Goal: Information Seeking & Learning: Understand process/instructions

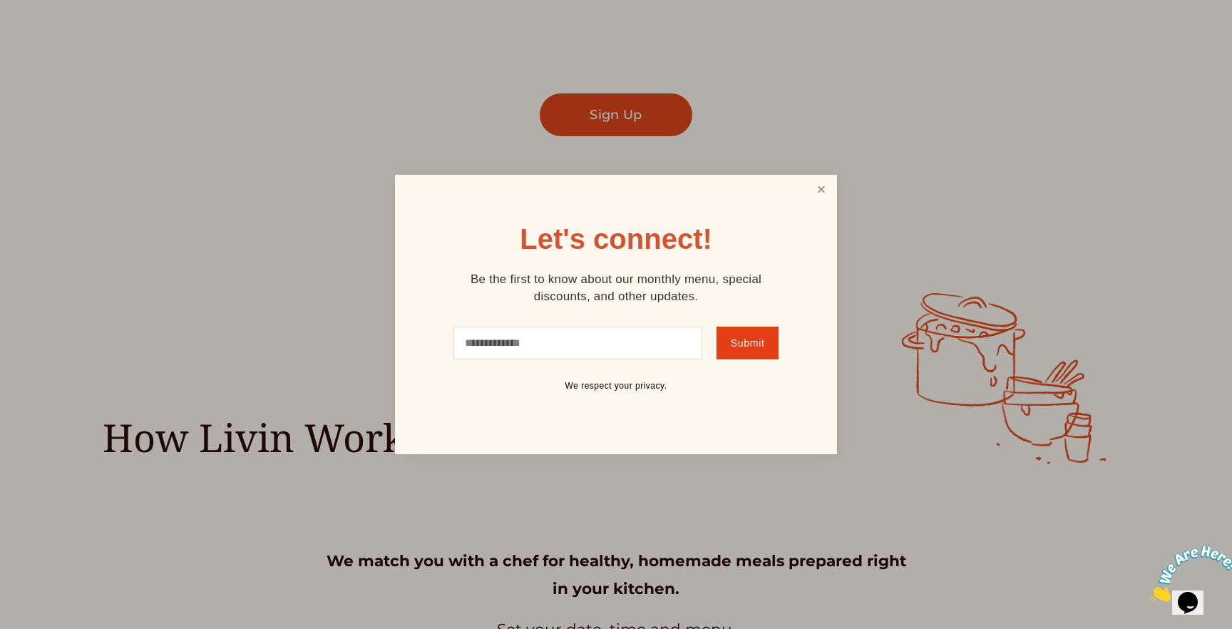
click at [828, 194] on link "Close" at bounding box center [821, 190] width 27 height 26
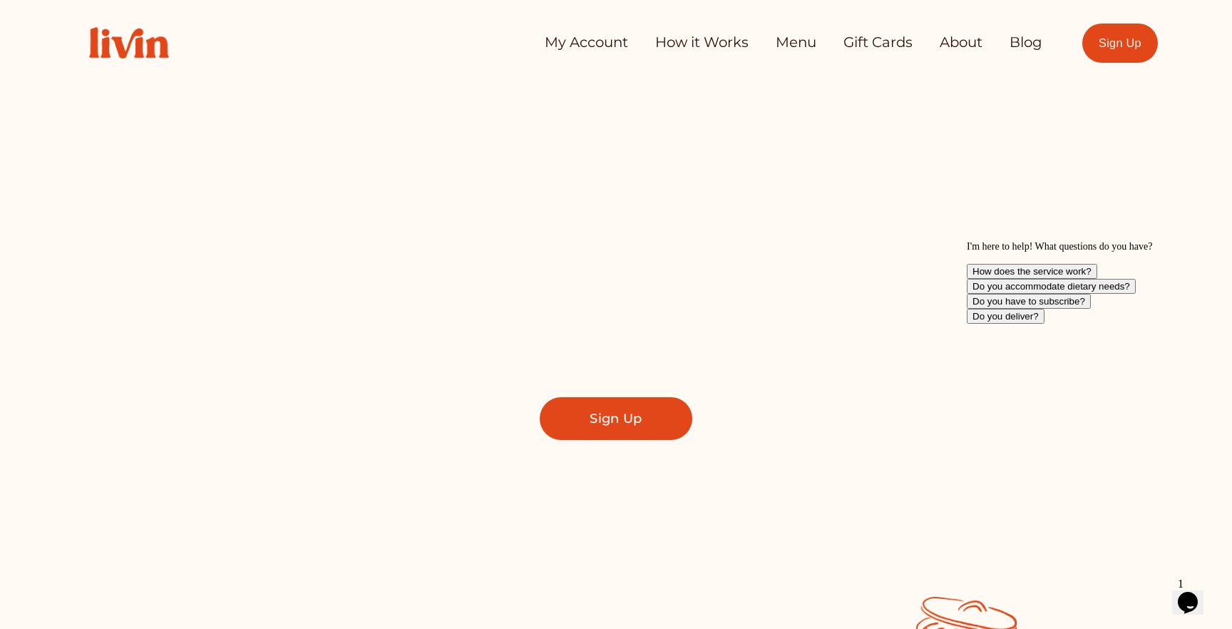
click at [688, 48] on link "How it Works" at bounding box center [701, 43] width 93 height 29
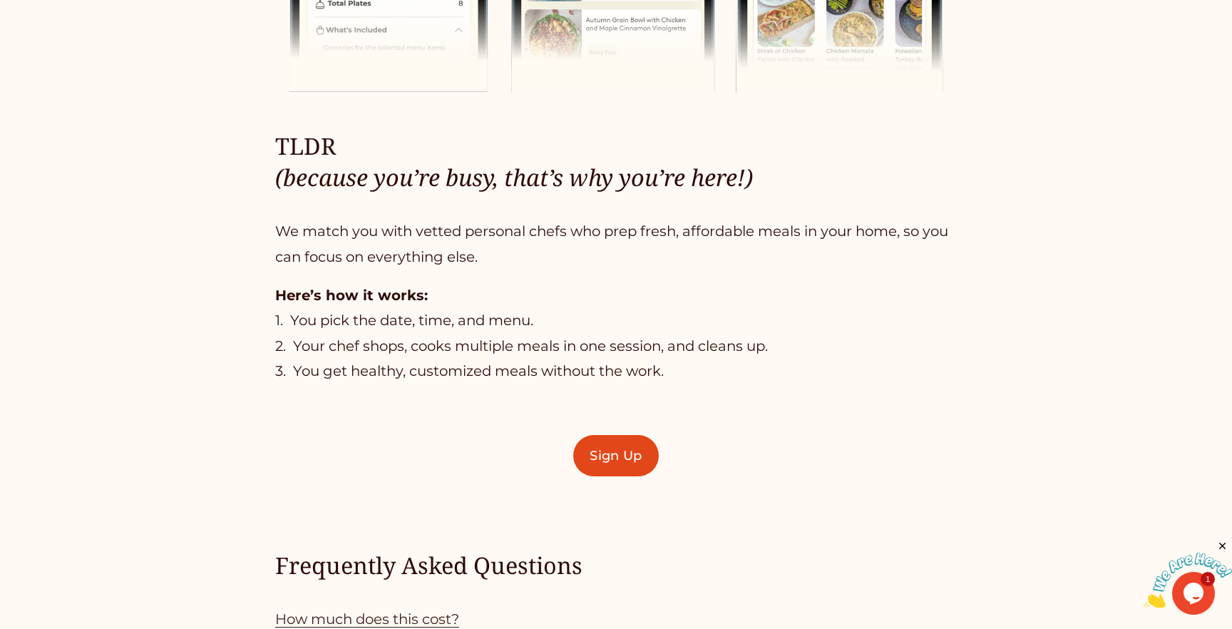
scroll to position [887, 0]
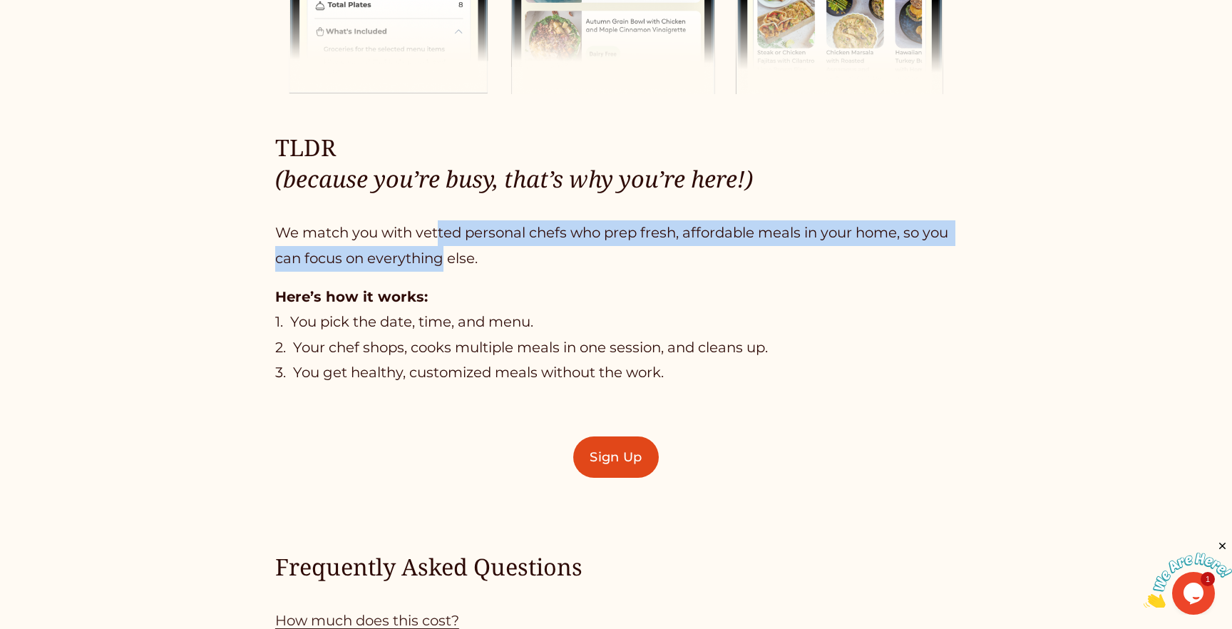
drag, startPoint x: 439, startPoint y: 230, endPoint x: 439, endPoint y: 255, distance: 24.2
click at [439, 255] on p "We match you with vetted personal chefs who prep fresh, affordable meals in you…" at bounding box center [616, 245] width 682 height 51
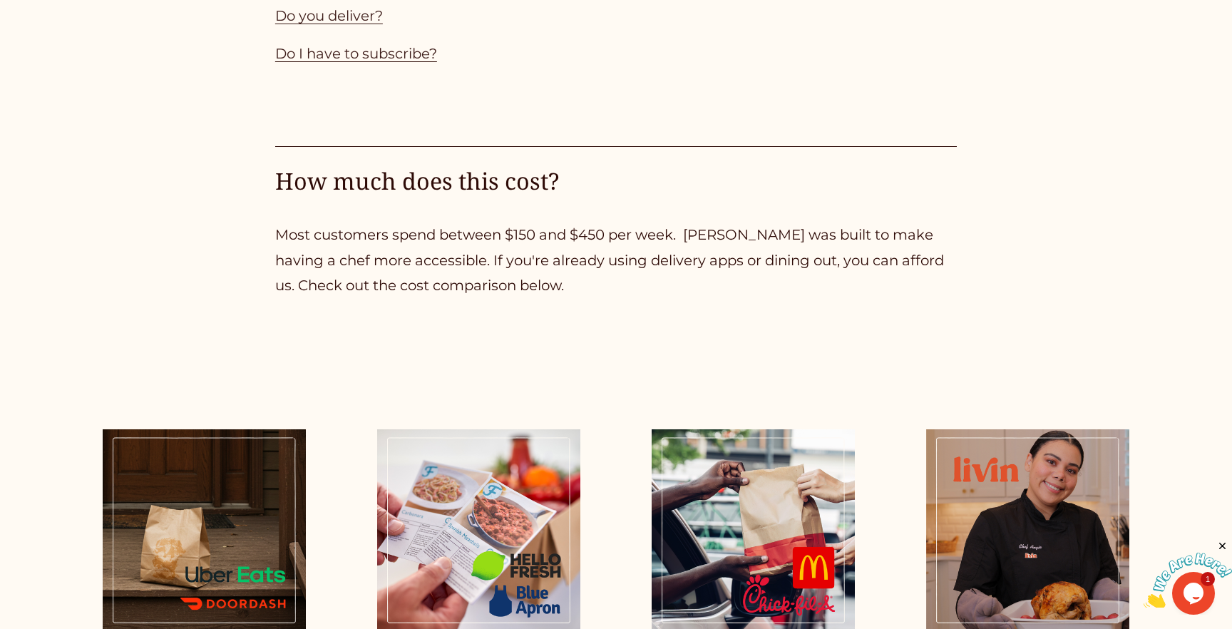
scroll to position [1727, 0]
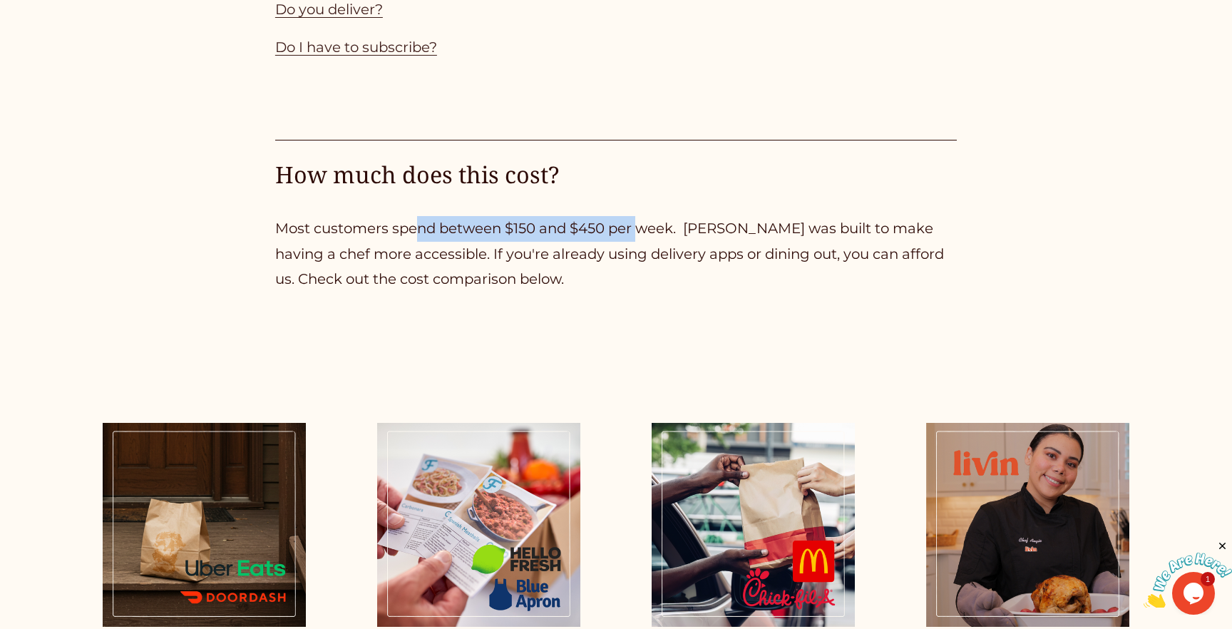
drag, startPoint x: 418, startPoint y: 228, endPoint x: 642, endPoint y: 222, distance: 224.0
click at [642, 222] on p "Most customers spend between $150 and $450 per week. Livin was built to make ha…" at bounding box center [616, 254] width 682 height 76
click at [641, 222] on p "Most customers spend between $150 and $450 per week. Livin was built to make ha…" at bounding box center [616, 254] width 682 height 76
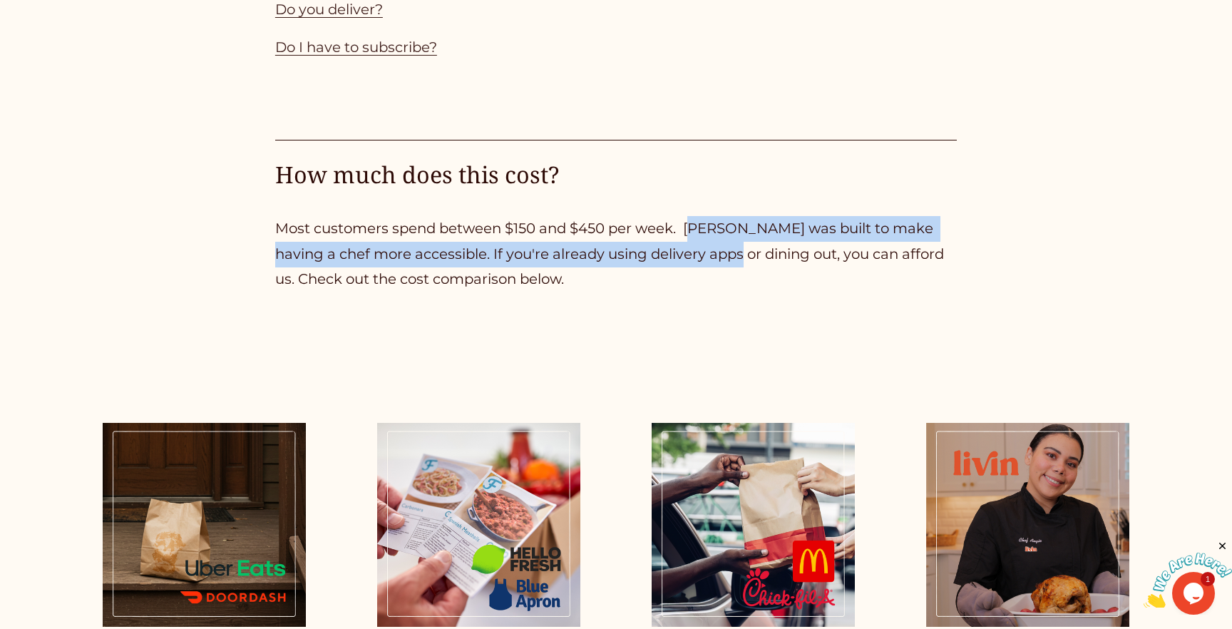
drag, startPoint x: 694, startPoint y: 232, endPoint x: 698, endPoint y: 247, distance: 16.1
click at [698, 247] on p "Most customers spend between $150 and $450 per week. Livin was built to make ha…" at bounding box center [616, 254] width 682 height 76
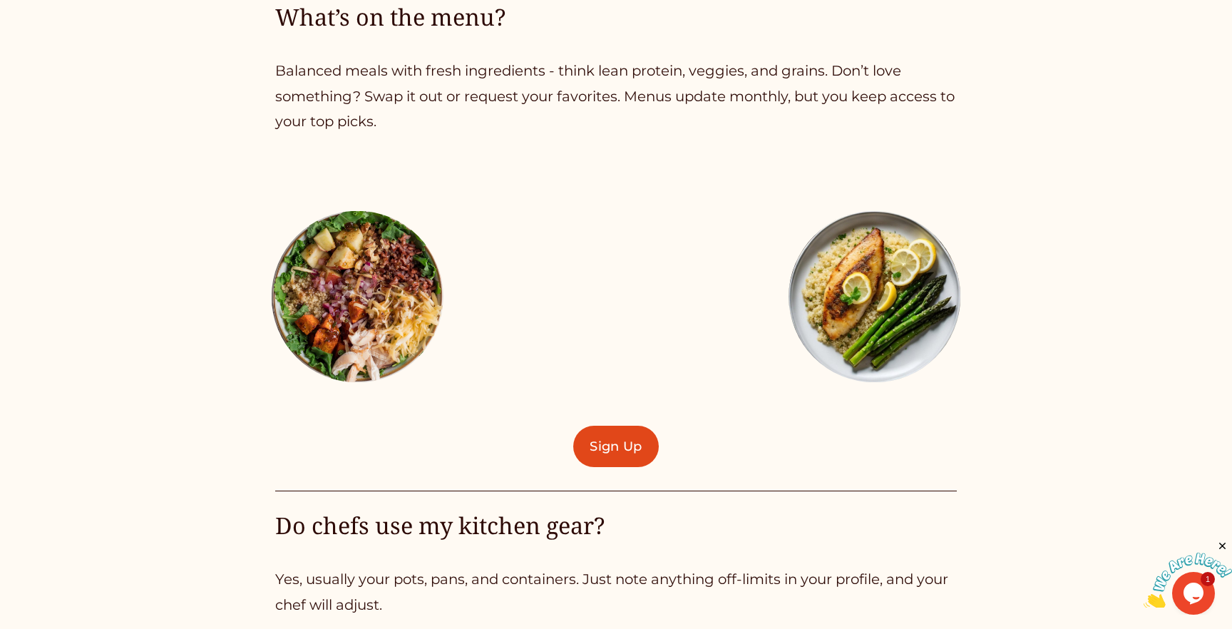
scroll to position [2911, 0]
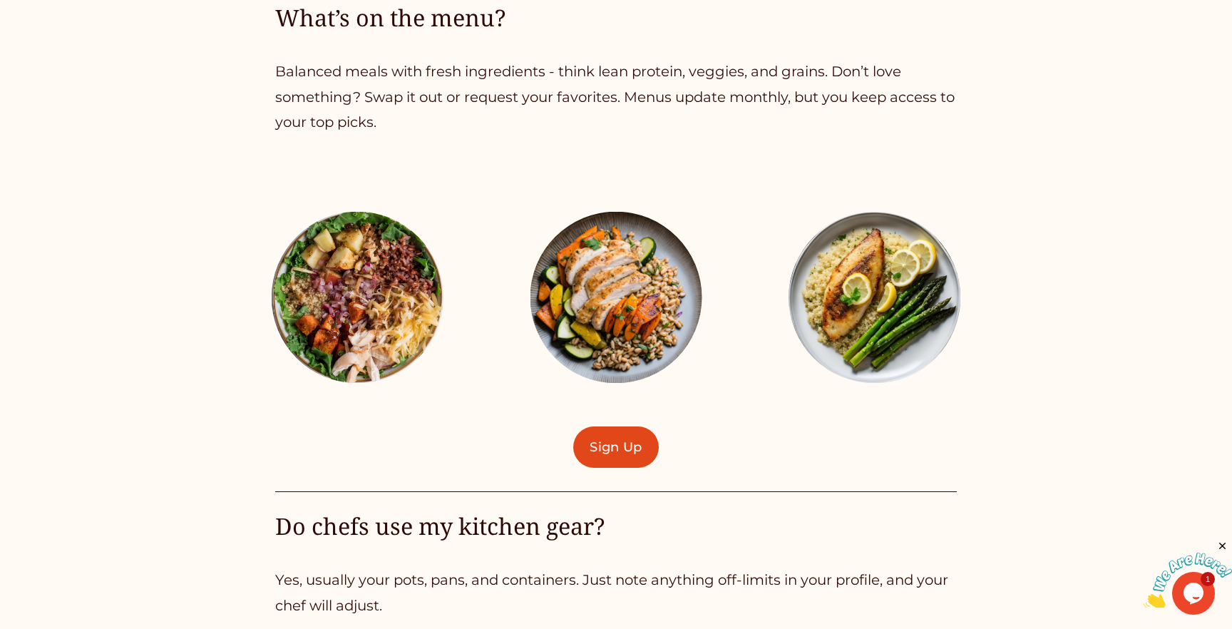
click at [621, 317] on div at bounding box center [616, 298] width 172 height 172
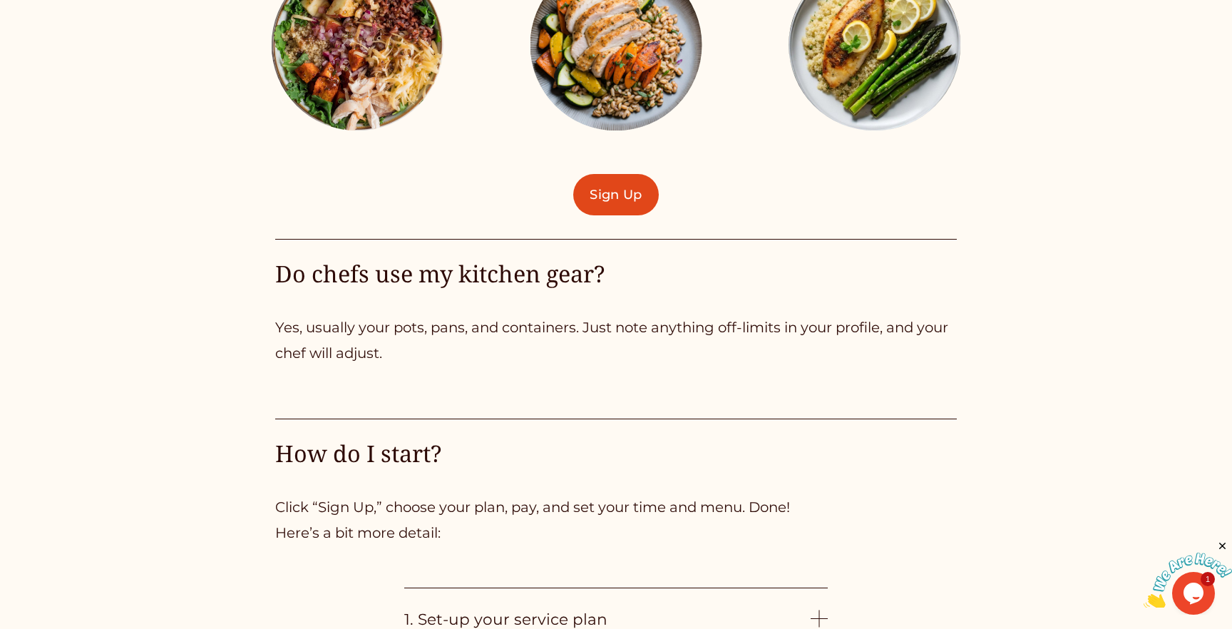
scroll to position [3165, 0]
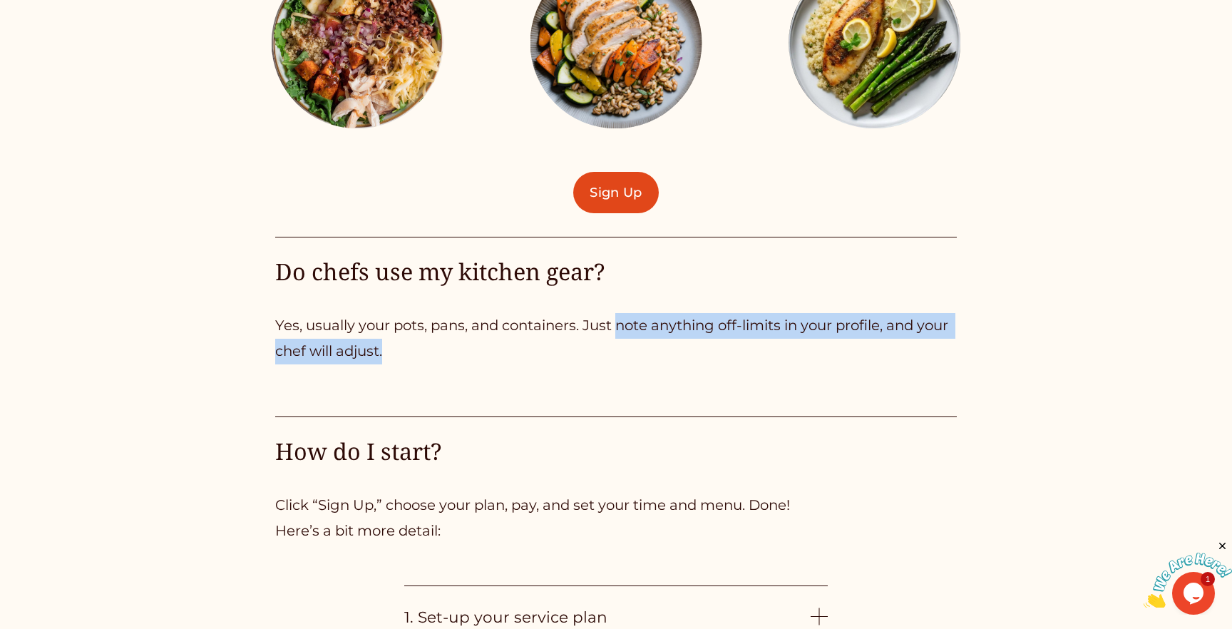
drag, startPoint x: 620, startPoint y: 326, endPoint x: 623, endPoint y: 344, distance: 18.2
click at [623, 344] on p "Yes, usually your pots, pans, and containers. Just note anything off-limits in …" at bounding box center [616, 338] width 682 height 51
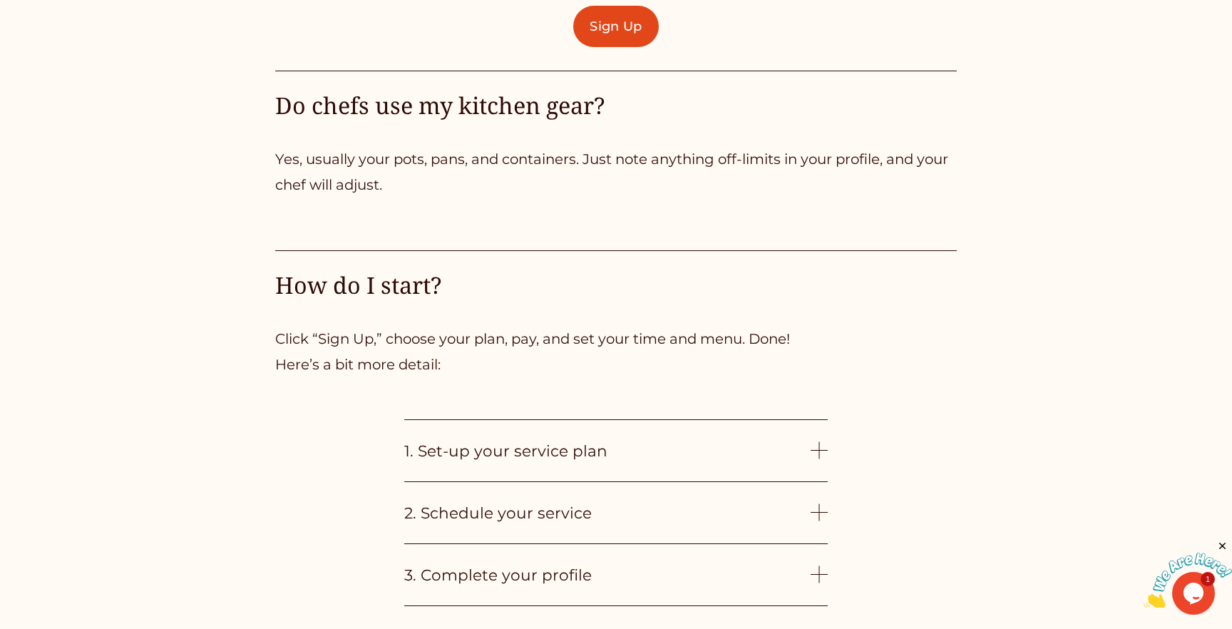
scroll to position [3333, 0]
drag, startPoint x: 630, startPoint y: 331, endPoint x: 635, endPoint y: 347, distance: 17.1
click at [635, 347] on p "Click “Sign Up,” choose your plan, pay, and set your time and menu. Done! Here’…" at bounding box center [616, 350] width 682 height 51
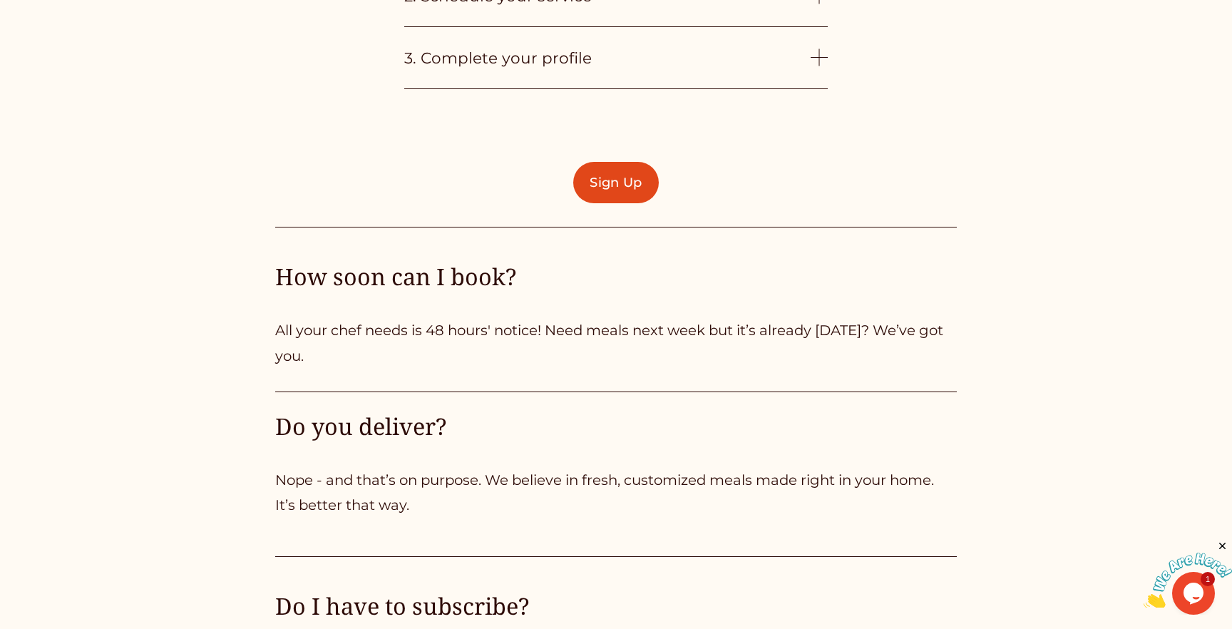
scroll to position [3851, 0]
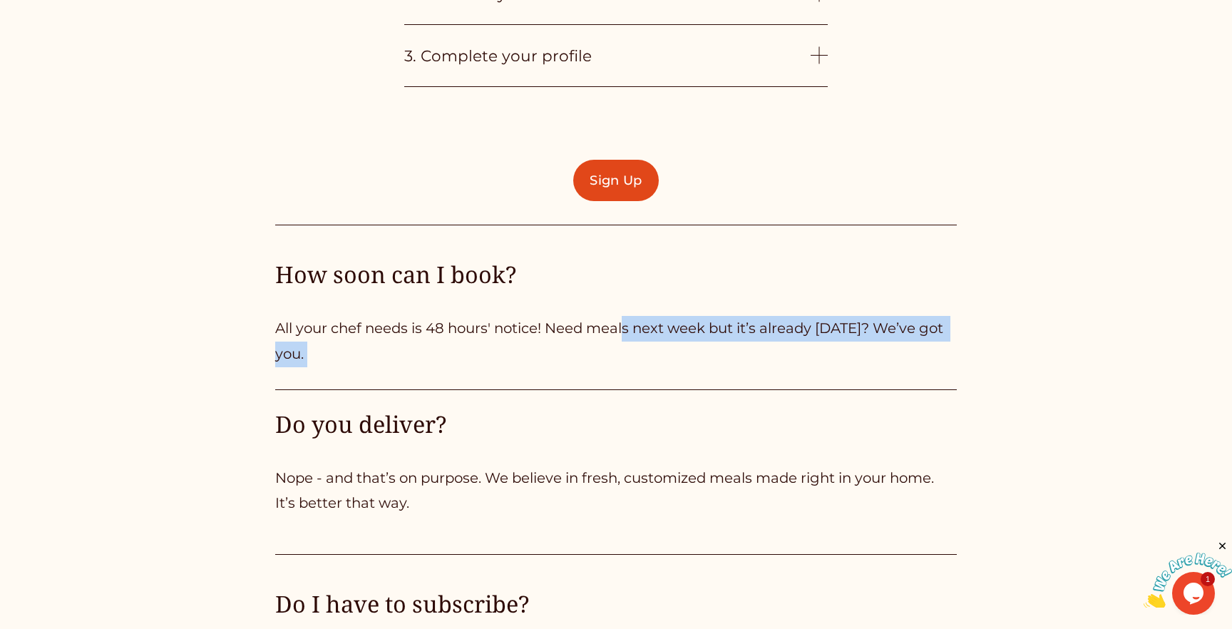
drag, startPoint x: 623, startPoint y: 338, endPoint x: 626, endPoint y: 386, distance: 47.9
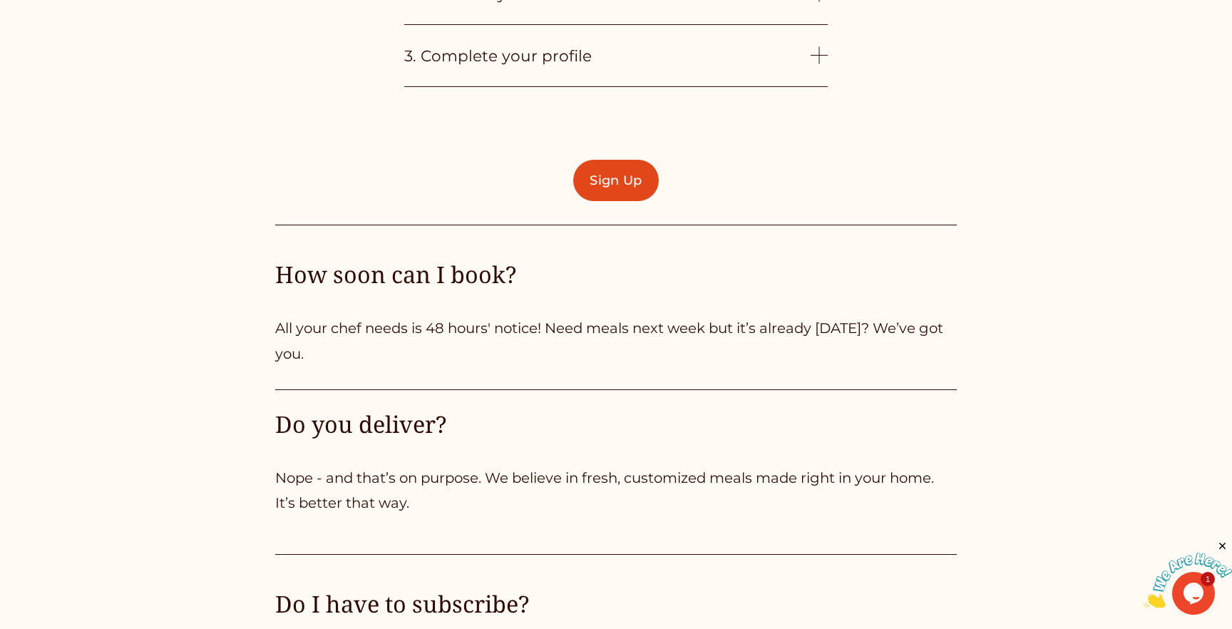
click at [626, 386] on div at bounding box center [616, 389] width 682 height 15
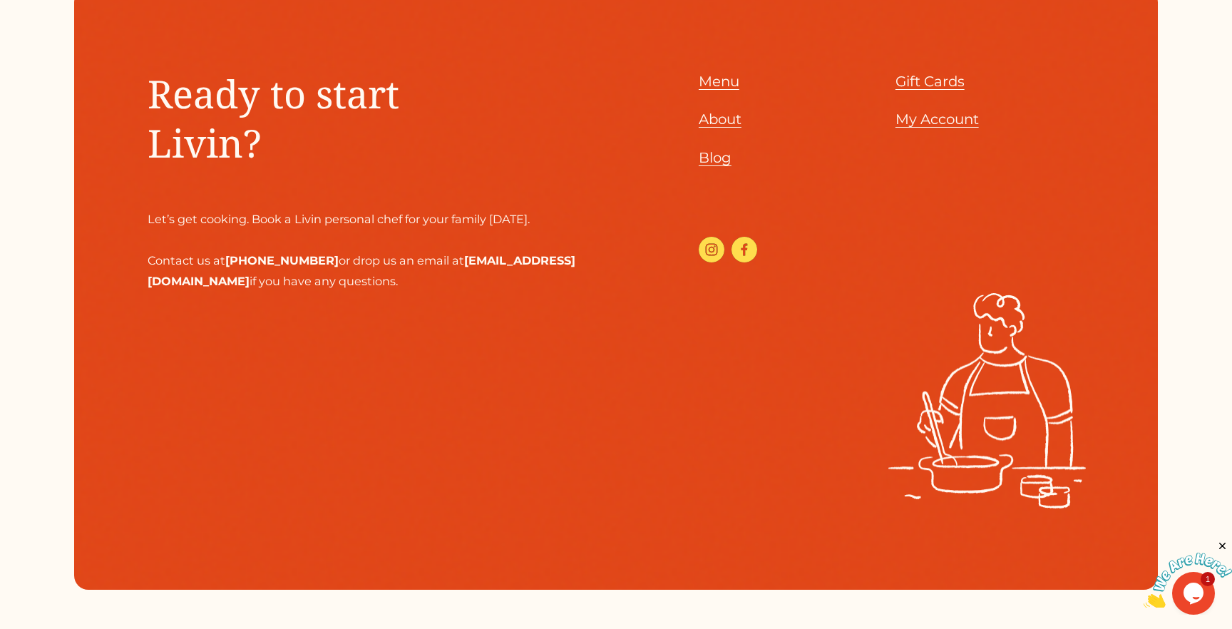
scroll to position [5013, 0]
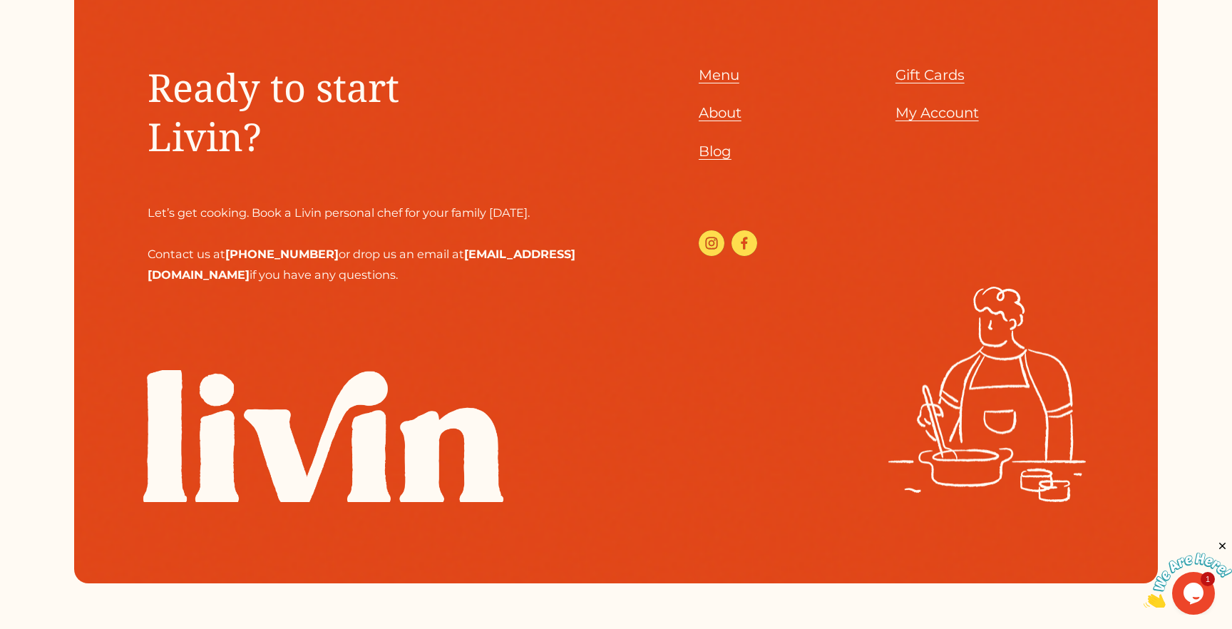
click at [716, 158] on span "Blog" at bounding box center [715, 151] width 33 height 17
drag, startPoint x: 707, startPoint y: 154, endPoint x: 775, endPoint y: 12, distance: 157.2
click at [0, 0] on section "Ready to start Livin? Let’s get cooking. Book a Livin personal chef for your fa…" at bounding box center [616, 282] width 1232 height 750
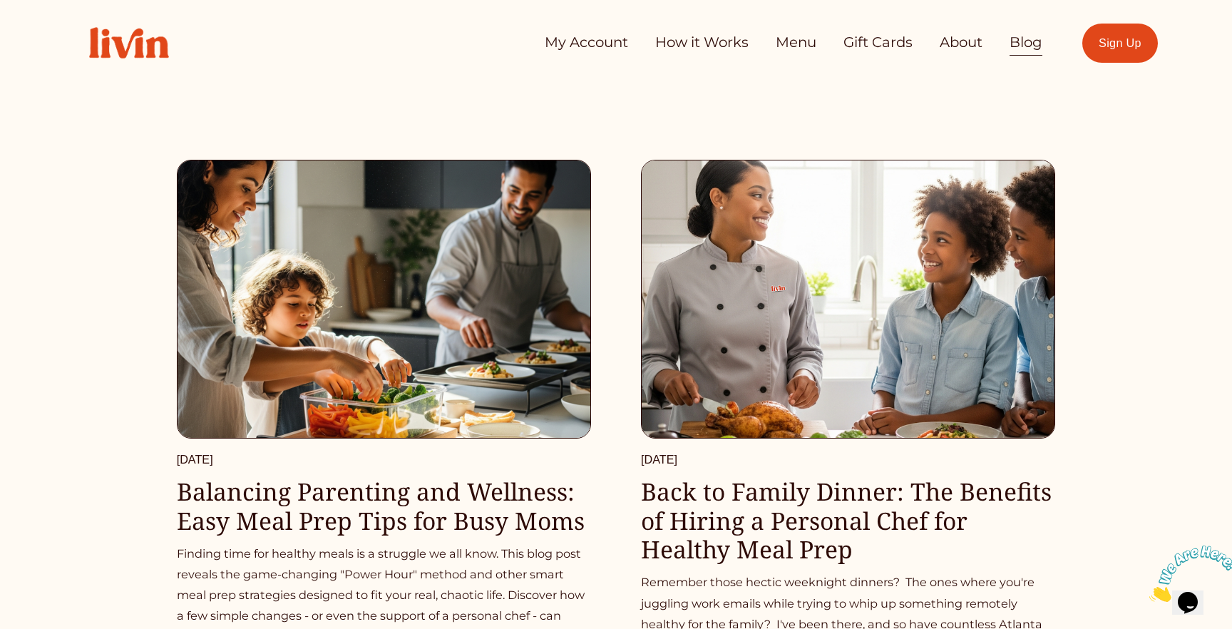
click at [698, 45] on link "How it Works" at bounding box center [701, 43] width 93 height 29
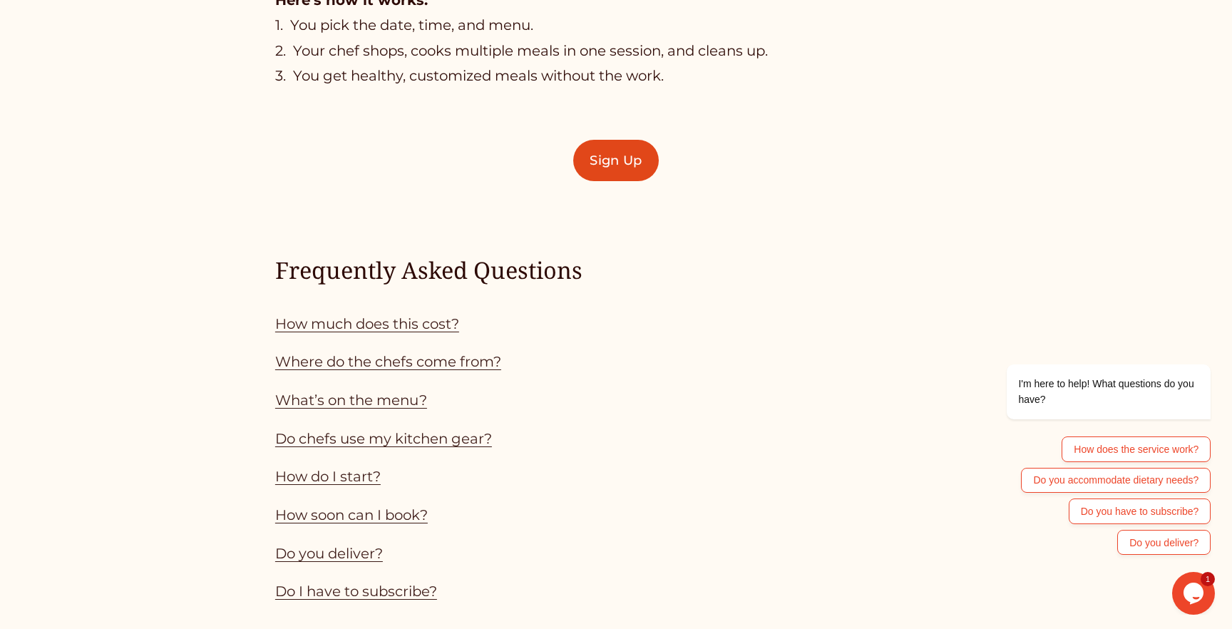
scroll to position [1186, 0]
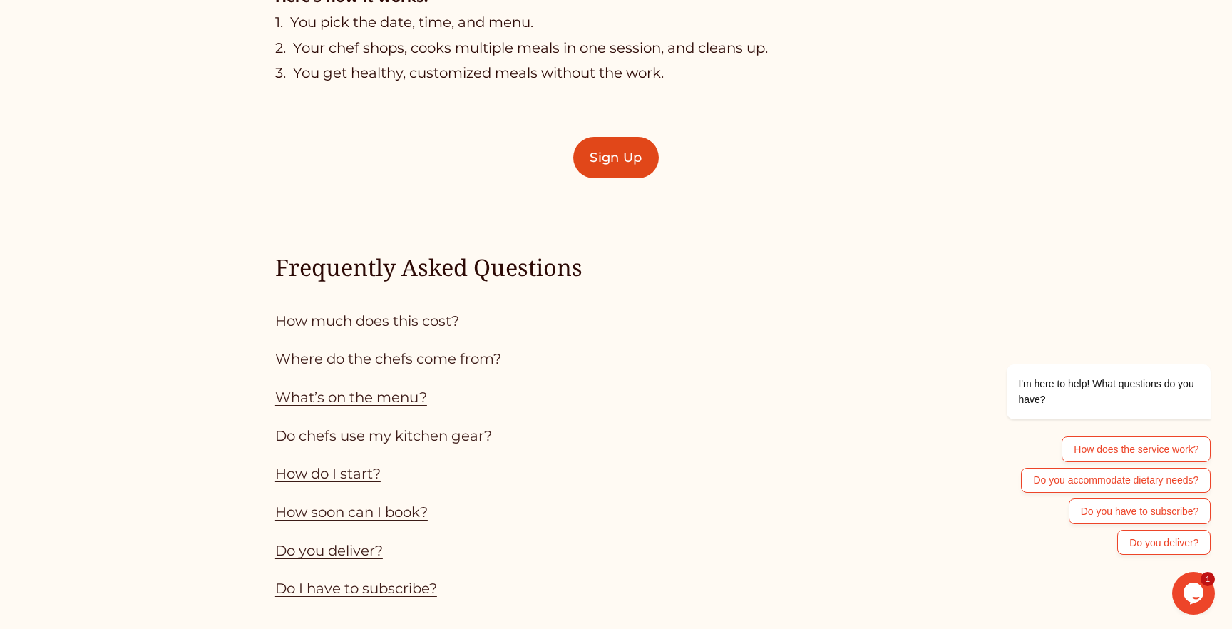
click at [324, 553] on link "Do you deliver?" at bounding box center [329, 550] width 108 height 17
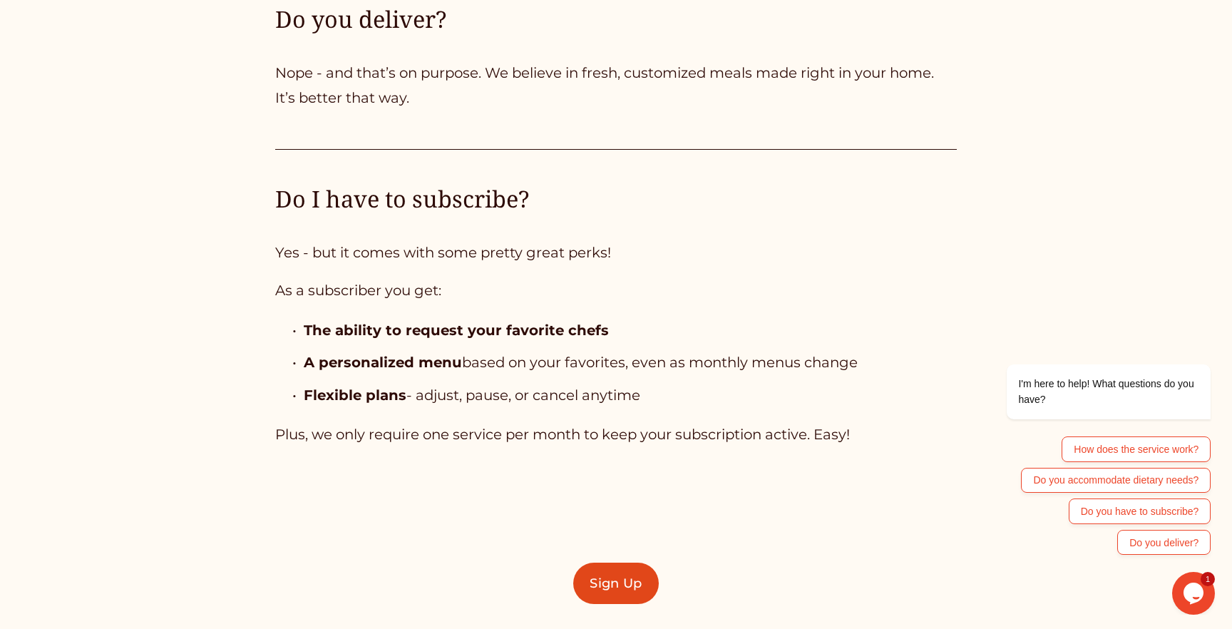
scroll to position [4259, 0]
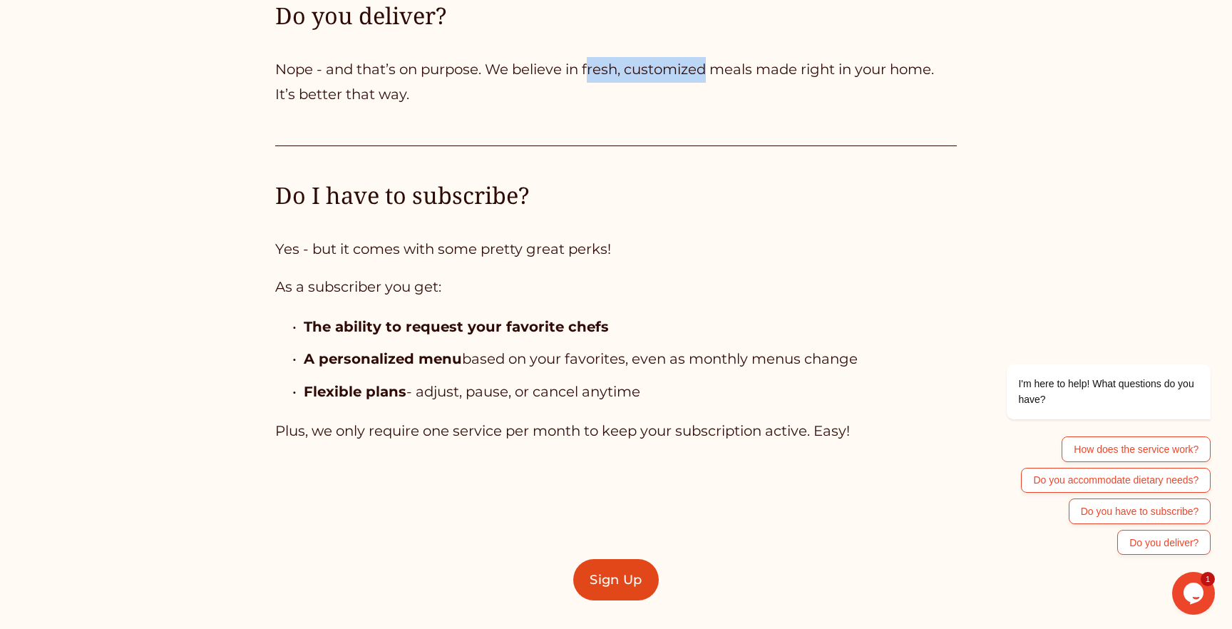
drag, startPoint x: 588, startPoint y: 68, endPoint x: 707, endPoint y: 68, distance: 119.1
click at [707, 68] on p "Nope - and that’s on purpose. We believe in fresh, customized meals made right …" at bounding box center [616, 82] width 682 height 51
drag, startPoint x: 711, startPoint y: 68, endPoint x: 600, endPoint y: 76, distance: 110.8
click at [600, 76] on p "Nope - and that’s on purpose. We believe in fresh, customized meals made right …" at bounding box center [616, 82] width 682 height 51
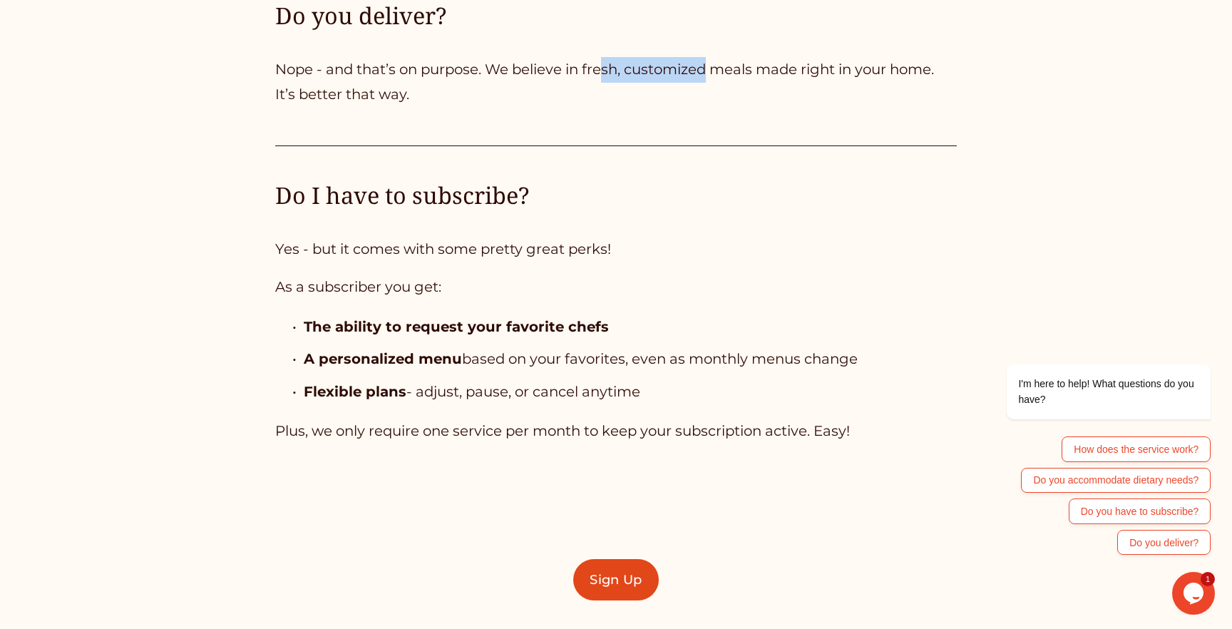
click at [600, 76] on p "Nope - and that’s on purpose. We believe in fresh, customized meals made right …" at bounding box center [616, 82] width 682 height 51
drag, startPoint x: 627, startPoint y: 73, endPoint x: 697, endPoint y: 71, distance: 69.9
click at [697, 71] on p "Nope - and that’s on purpose. We believe in fresh, customized meals made right …" at bounding box center [616, 82] width 682 height 51
drag, startPoint x: 707, startPoint y: 68, endPoint x: 587, endPoint y: 76, distance: 120.0
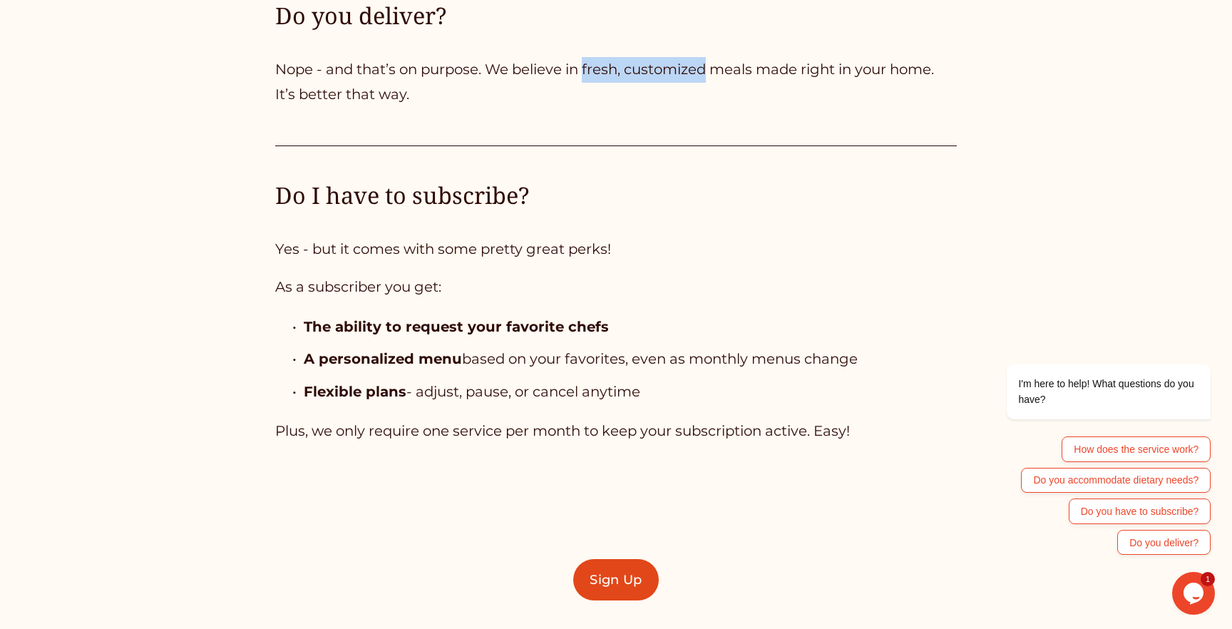
click at [587, 75] on p "Nope - and that’s on purpose. We believe in fresh, customized meals made right …" at bounding box center [616, 82] width 682 height 51
click at [587, 76] on p "Nope - and that’s on purpose. We believe in fresh, customized meals made right …" at bounding box center [616, 82] width 682 height 51
drag, startPoint x: 585, startPoint y: 75, endPoint x: 706, endPoint y: 73, distance: 121.2
click at [706, 73] on p "Nope - and that’s on purpose. We believe in fresh, customized meals made right …" at bounding box center [616, 82] width 682 height 51
click at [705, 73] on p "Nope - and that’s on purpose. We believe in fresh, customized meals made right …" at bounding box center [616, 82] width 682 height 51
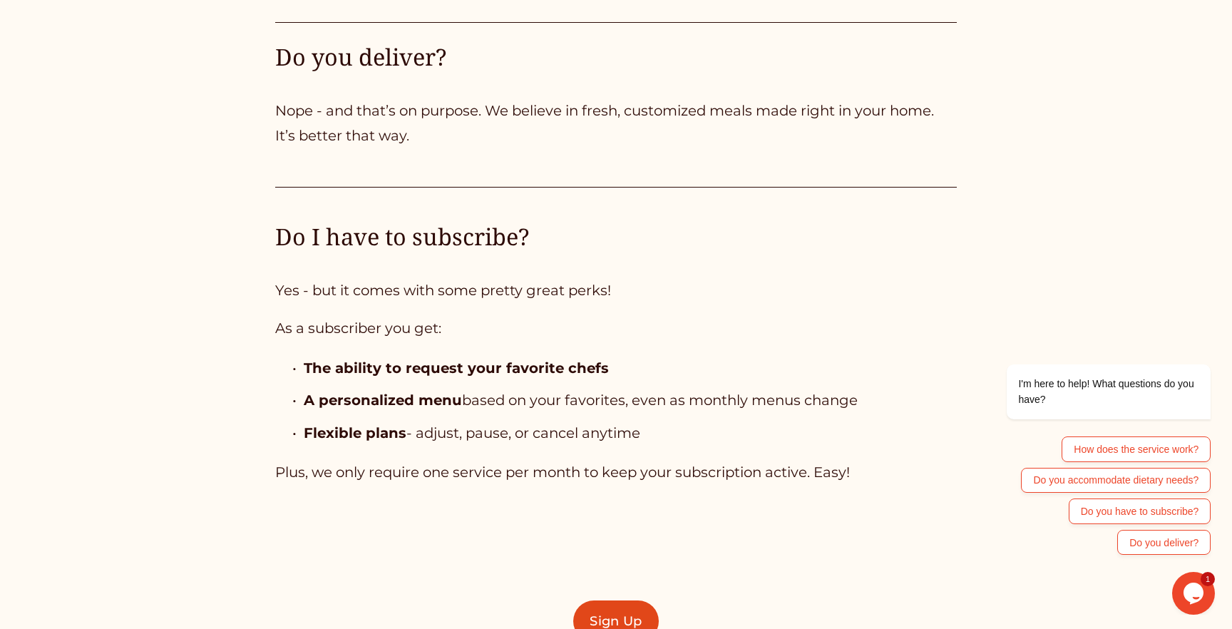
scroll to position [4217, 0]
drag, startPoint x: 630, startPoint y: 111, endPoint x: 721, endPoint y: 110, distance: 91.3
click at [721, 110] on p "Nope - and that’s on purpose. We believe in fresh, customized meals made right …" at bounding box center [616, 124] width 682 height 51
click at [714, 112] on p "Nope - and that’s on purpose. We believe in fresh, customized meals made right …" at bounding box center [616, 124] width 682 height 51
drag, startPoint x: 590, startPoint y: 113, endPoint x: 689, endPoint y: 113, distance: 99.1
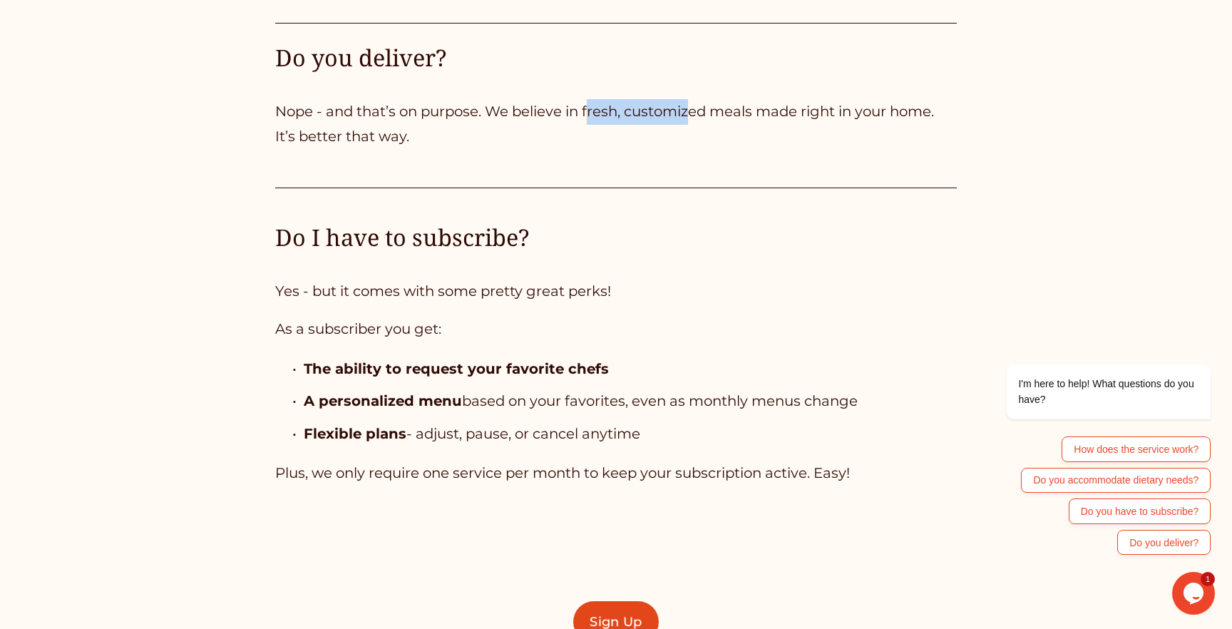
click at [689, 113] on p "Nope - and that’s on purpose. We believe in fresh, customized meals made right …" at bounding box center [616, 124] width 682 height 51
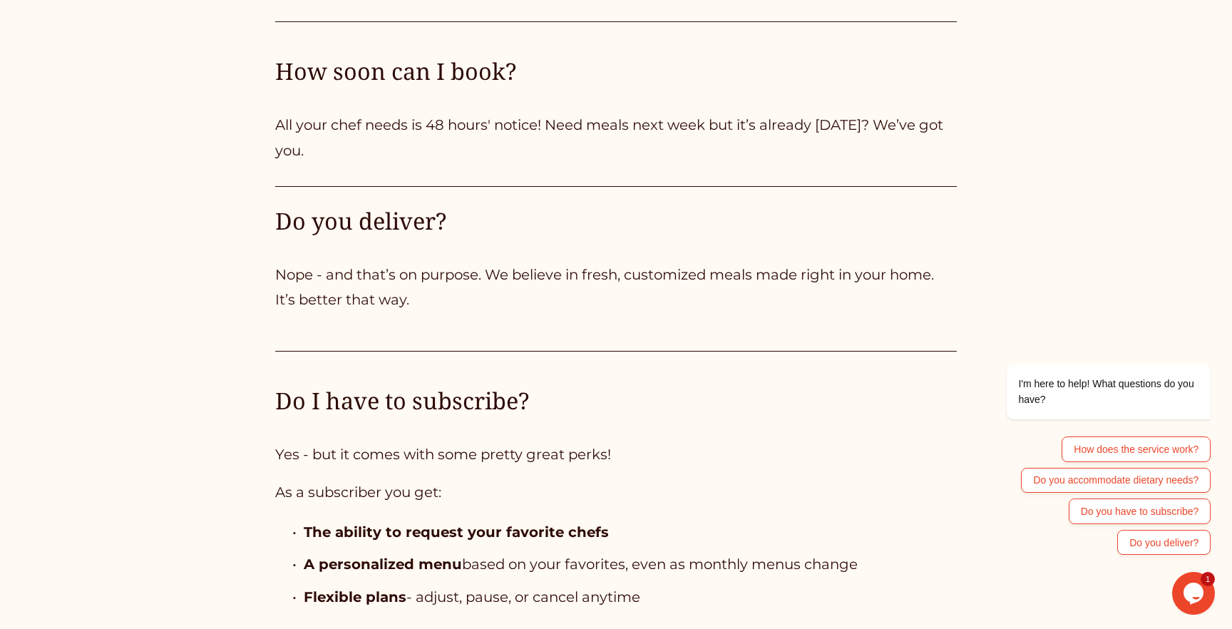
scroll to position [4053, 0]
drag, startPoint x: 634, startPoint y: 277, endPoint x: 709, endPoint y: 279, distance: 75.6
click at [709, 279] on p "Nope - and that’s on purpose. We believe in fresh, customized meals made right …" at bounding box center [616, 288] width 682 height 51
drag, startPoint x: 709, startPoint y: 279, endPoint x: 627, endPoint y: 279, distance: 82.0
click at [627, 279] on p "Nope - and that’s on purpose. We believe in fresh, customized meals made right …" at bounding box center [616, 288] width 682 height 51
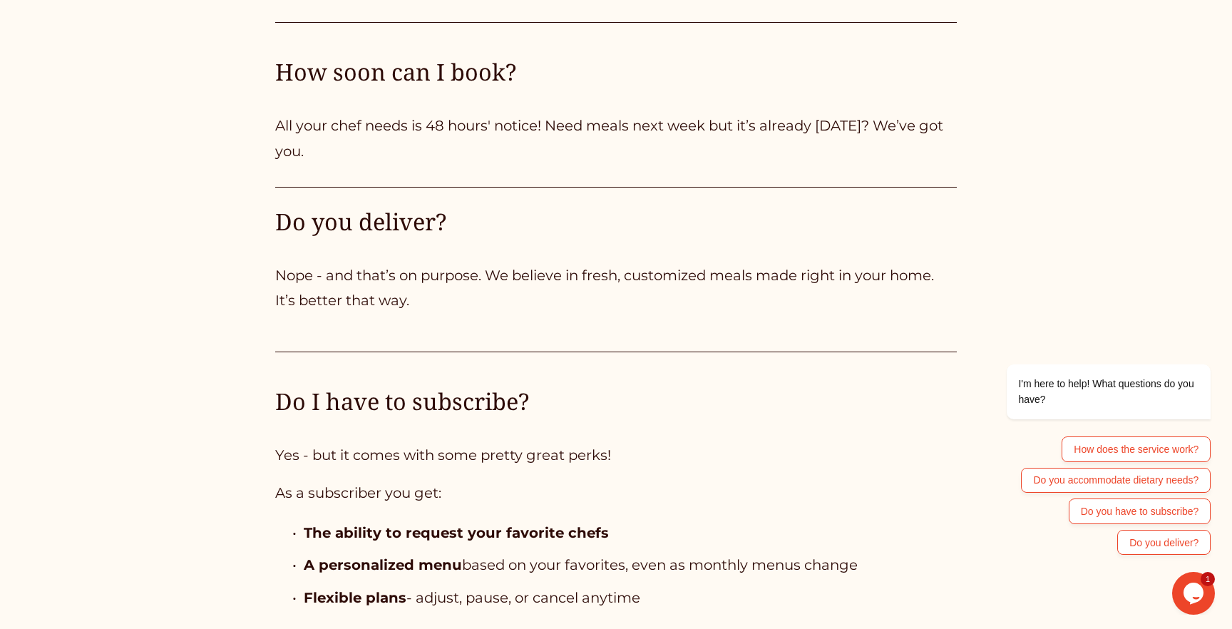
click at [597, 281] on p "Nope - and that’s on purpose. We believe in fresh, customized meals made right …" at bounding box center [616, 288] width 682 height 51
click at [644, 278] on p "Nope - and that’s on purpose. We believe in fresh, customized meals made right …" at bounding box center [616, 288] width 682 height 51
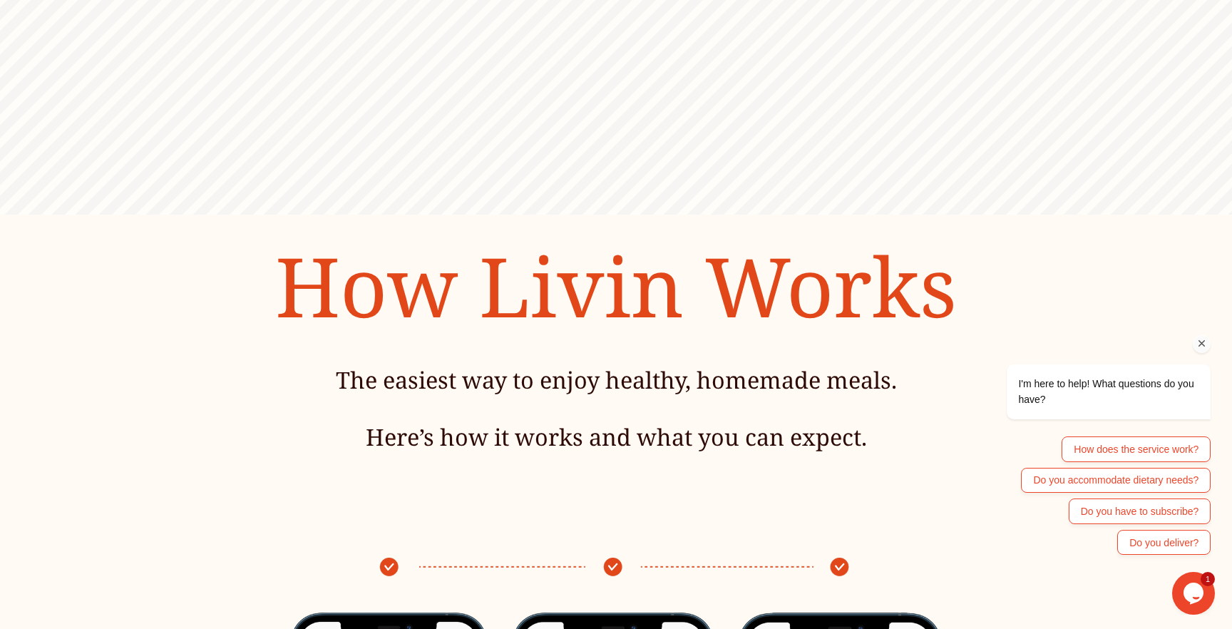
scroll to position [109, 0]
